Goal: Information Seeking & Learning: Learn about a topic

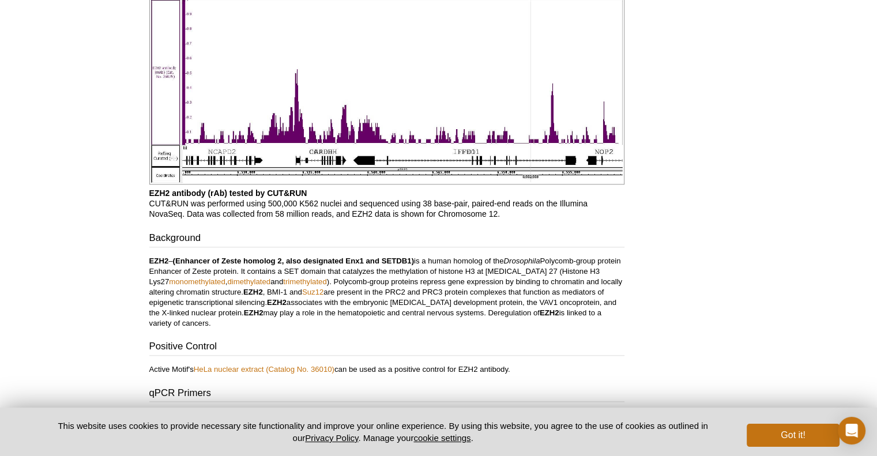
drag, startPoint x: 878, startPoint y: 296, endPoint x: 885, endPoint y: 27, distance: 269.4
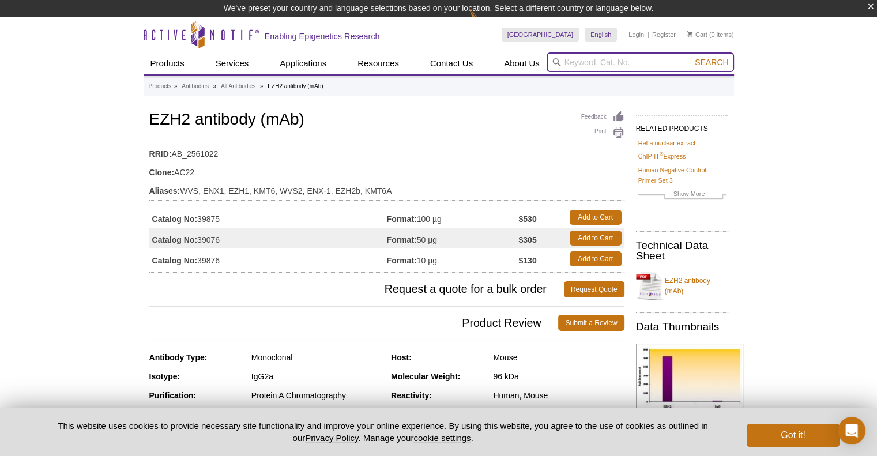
click at [580, 59] on input "search" at bounding box center [640, 62] width 187 height 20
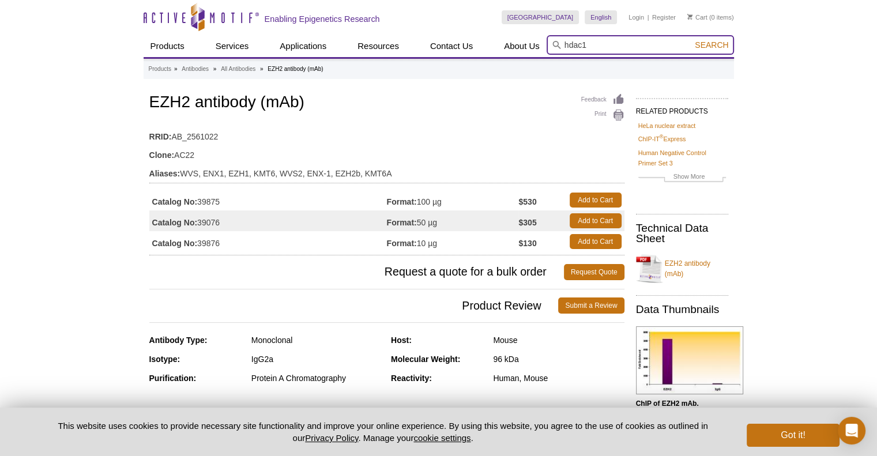
type input "hdac1"
click at [691, 40] on button "Search" at bounding box center [711, 45] width 40 height 10
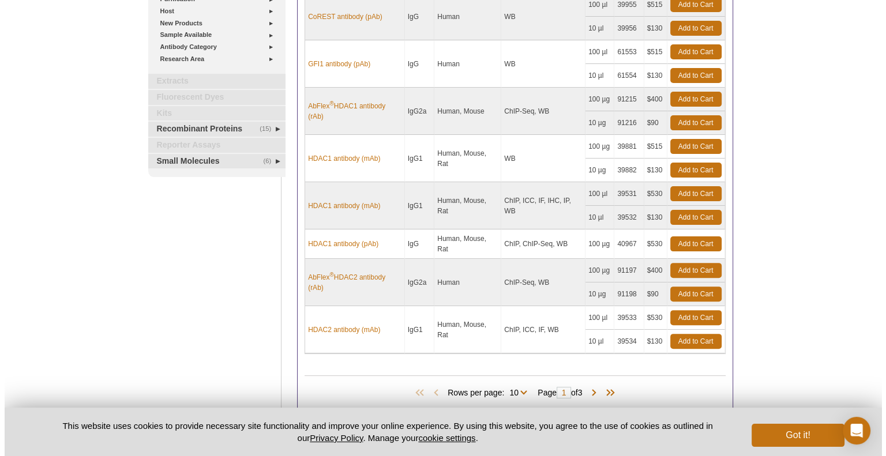
scroll to position [305, 0]
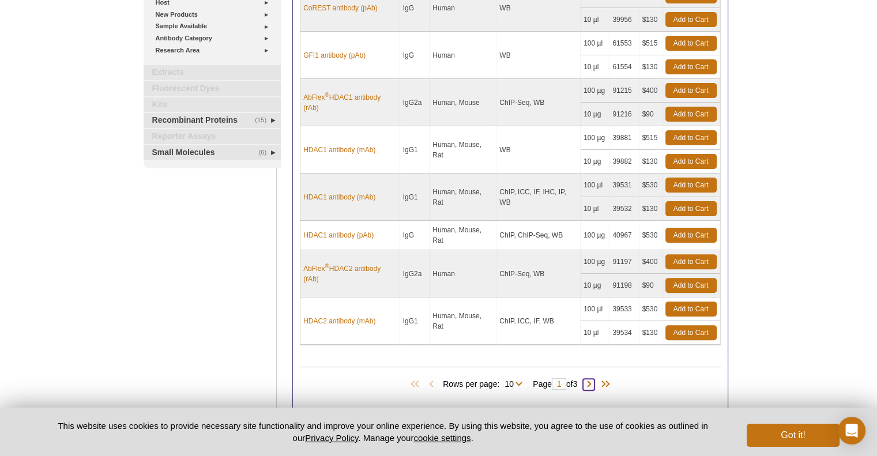
click at [592, 379] on span at bounding box center [589, 385] width 12 height 12
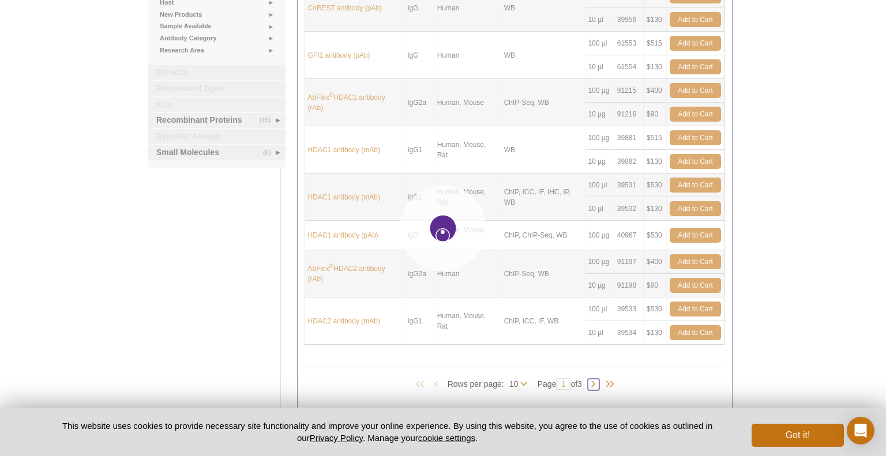
type input "2"
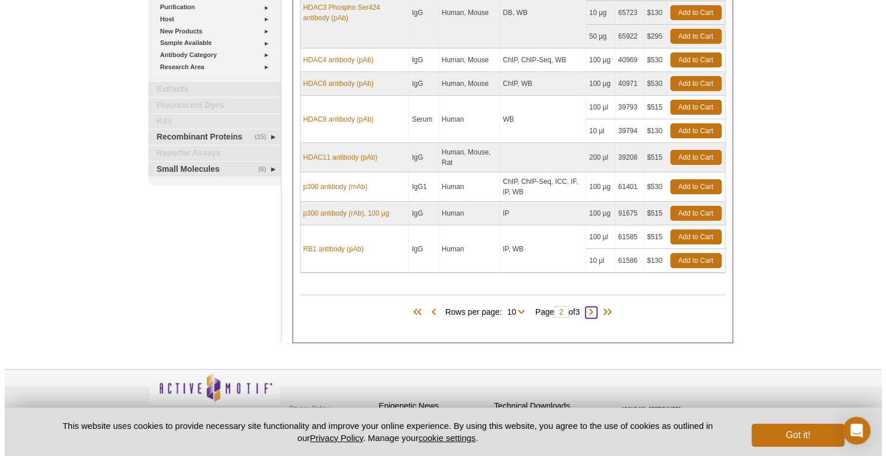
scroll to position [299, 0]
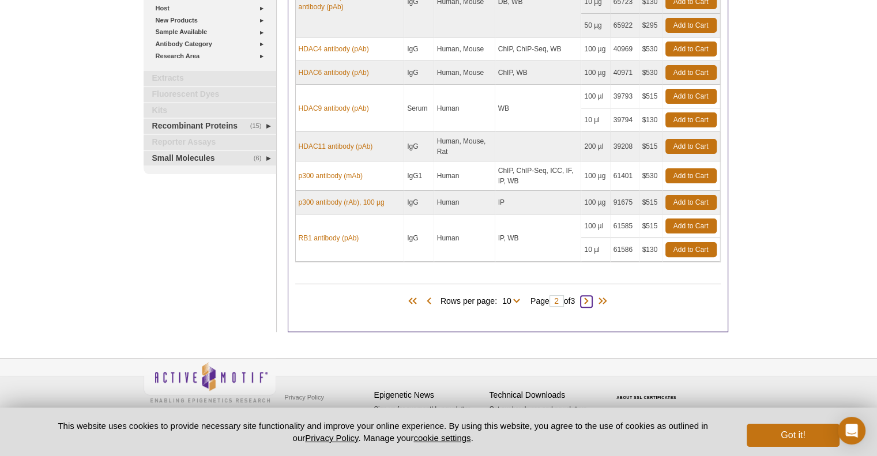
click at [592, 296] on span at bounding box center [587, 302] width 12 height 12
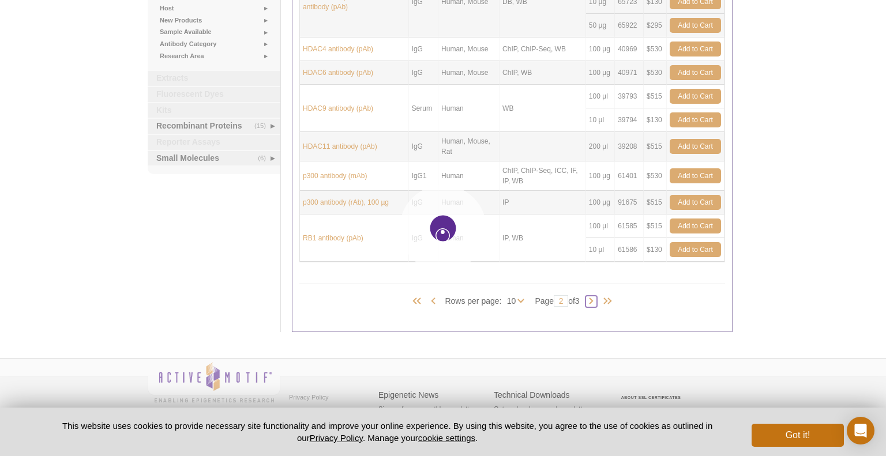
type input "3"
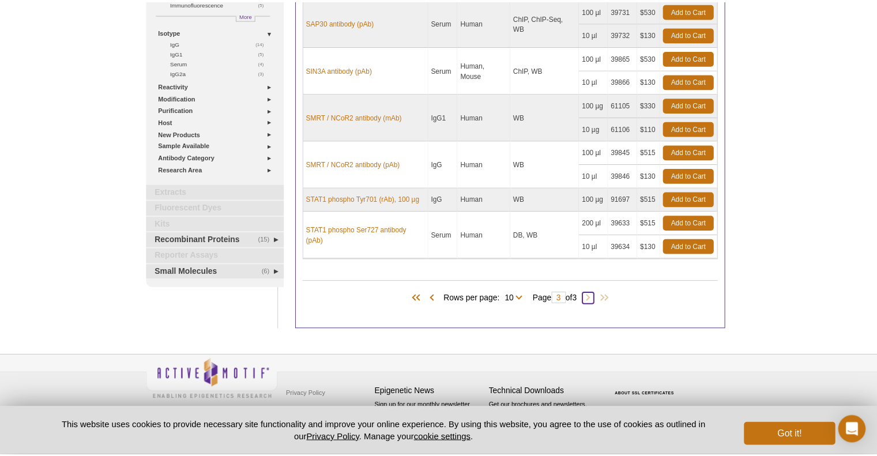
scroll to position [183, 0]
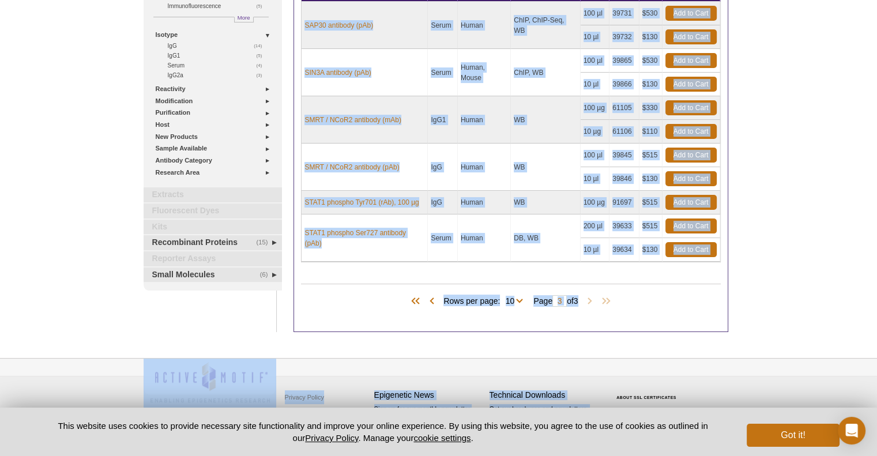
drag, startPoint x: 873, startPoint y: 204, endPoint x: 879, endPoint y: 213, distance: 11.5
click at [877, 213] on html "× We've preset your country and language selections based on your location. Sel…" at bounding box center [438, 138] width 877 height 642
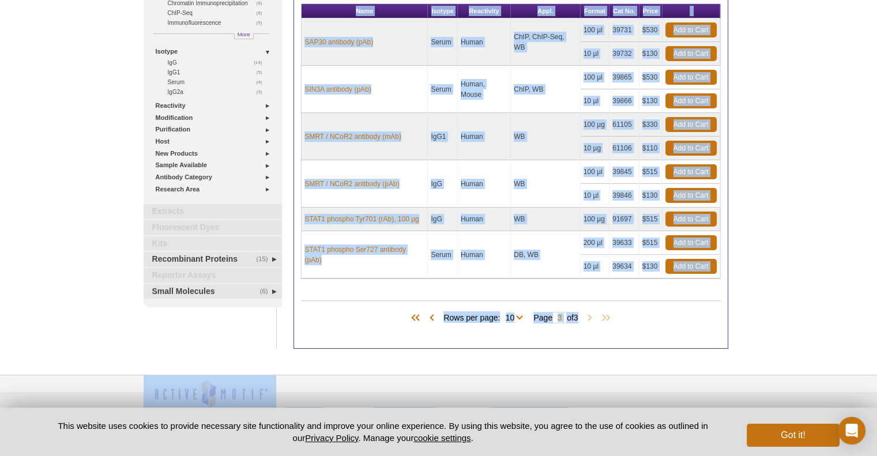
scroll to position [166, 0]
click at [612, 324] on div "Products (26) Rows per page: 10 25 All 10 Page 3 of 3" at bounding box center [510, 315] width 419 height 52
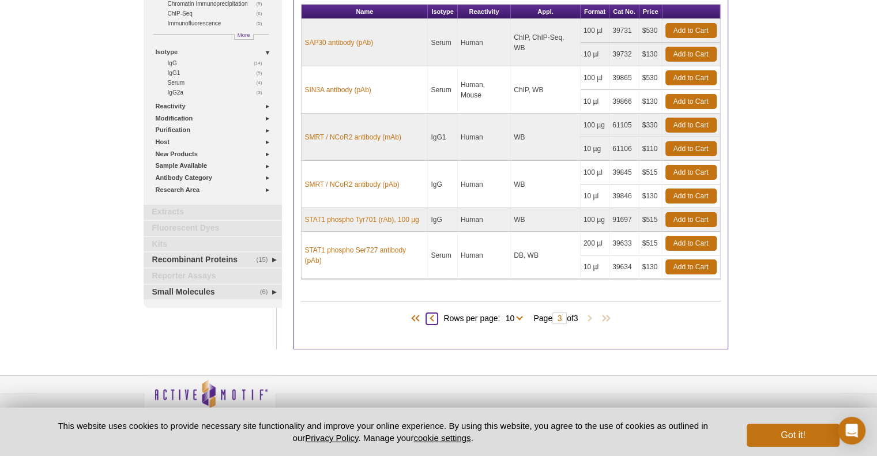
click at [429, 314] on span at bounding box center [432, 319] width 12 height 12
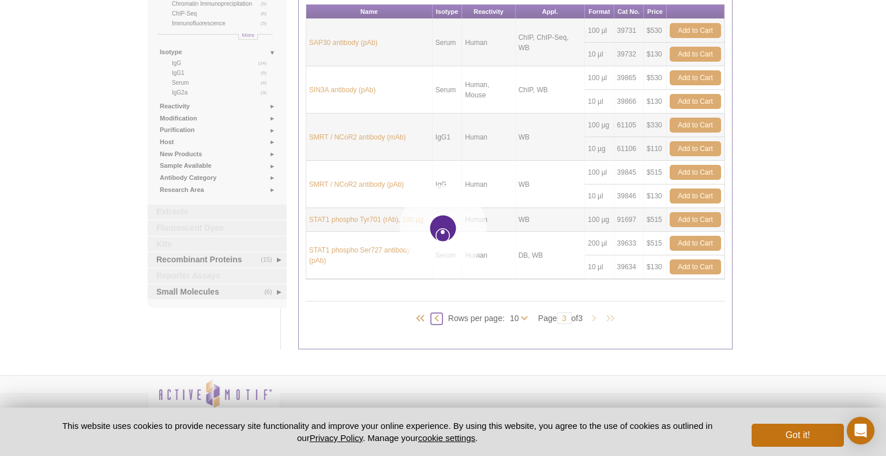
type input "2"
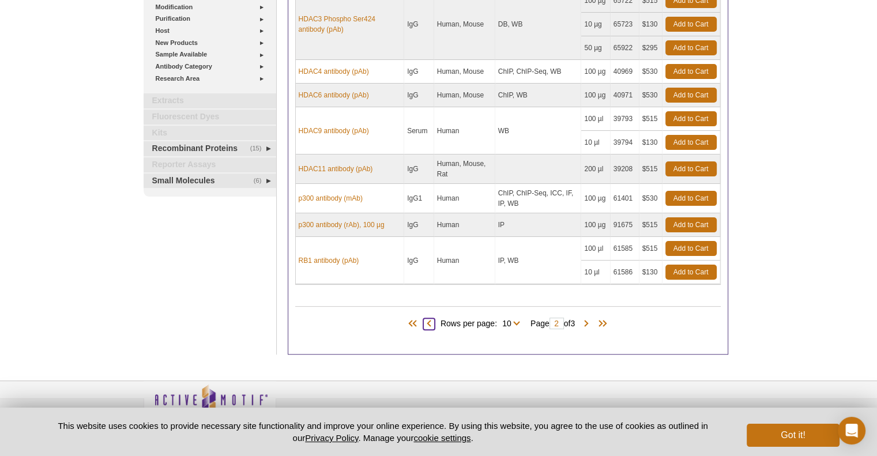
scroll to position [275, 0]
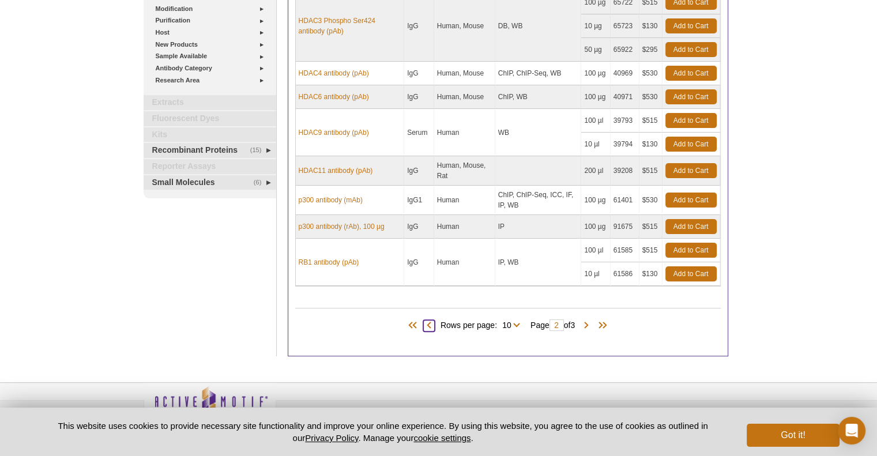
click at [427, 322] on span at bounding box center [429, 326] width 12 height 12
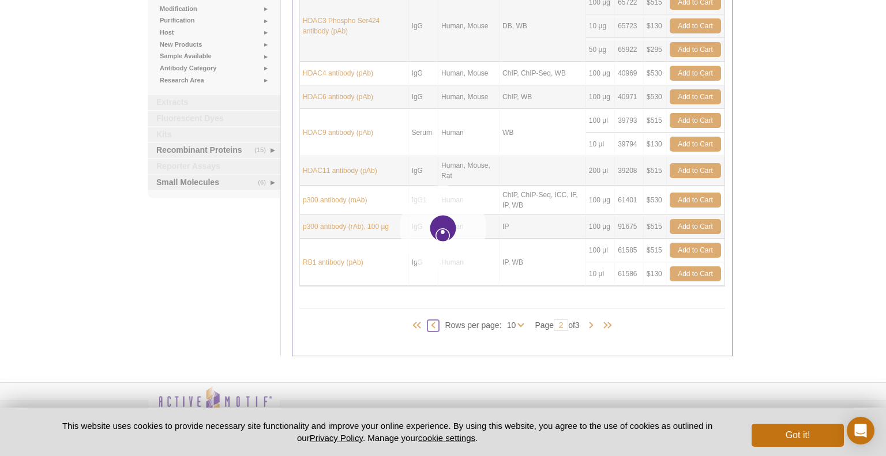
type input "1"
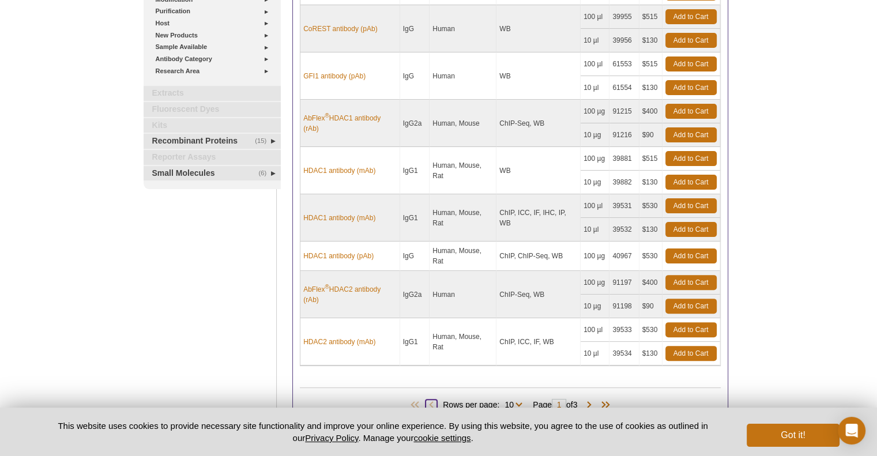
scroll to position [284, 0]
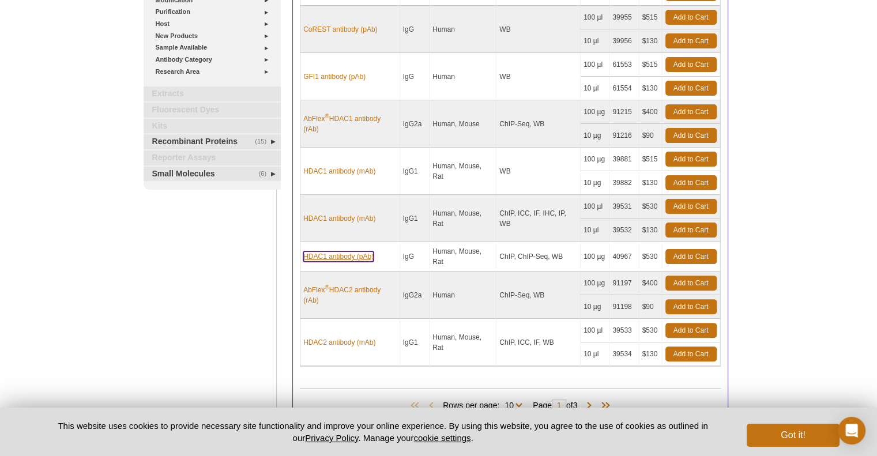
click at [354, 253] on link "HDAC1 antibody (pAb)" at bounding box center [338, 256] width 70 height 10
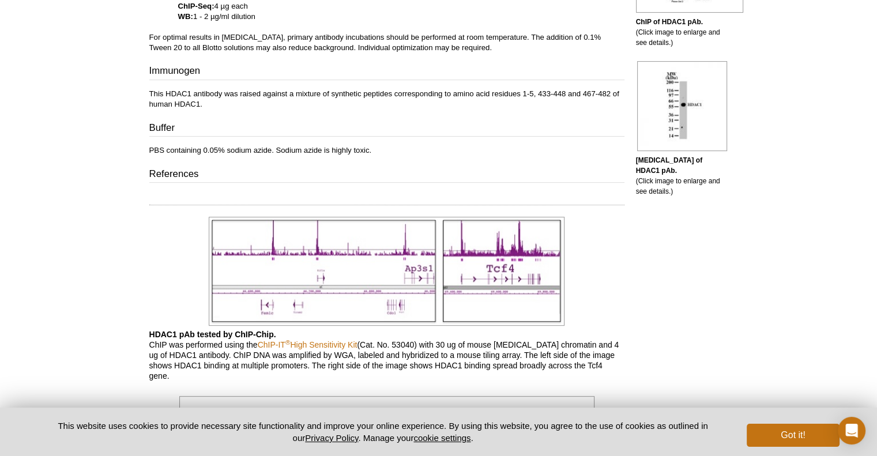
scroll to position [470, 0]
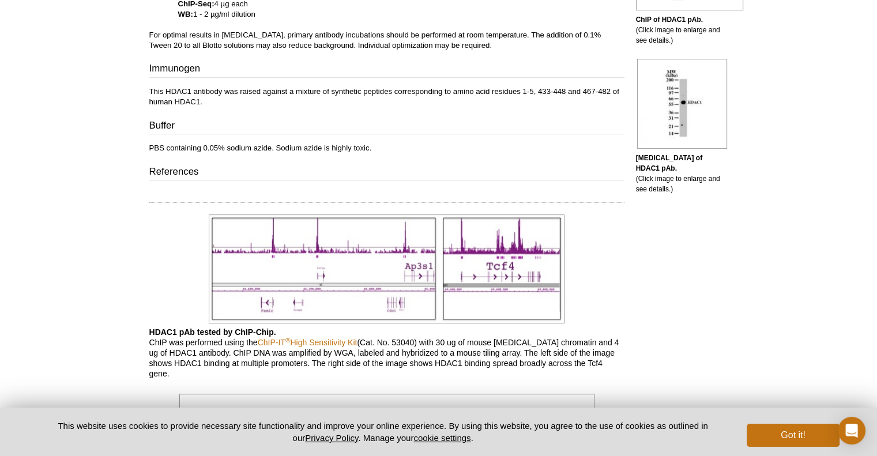
click at [477, 265] on img at bounding box center [387, 269] width 356 height 109
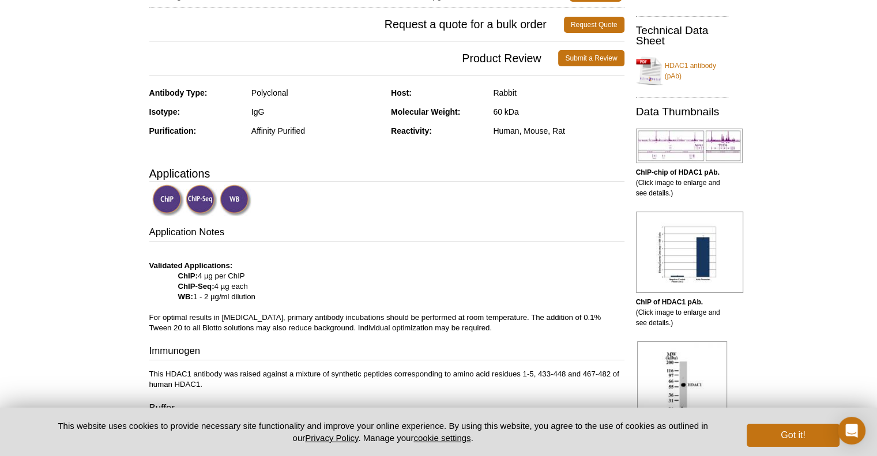
scroll to position [165, 0]
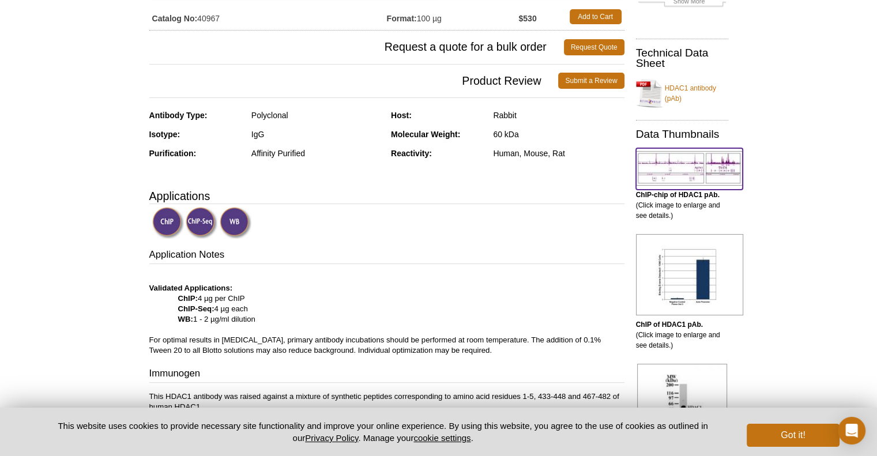
click at [657, 169] on img at bounding box center [689, 168] width 107 height 35
